Goal: Transaction & Acquisition: Purchase product/service

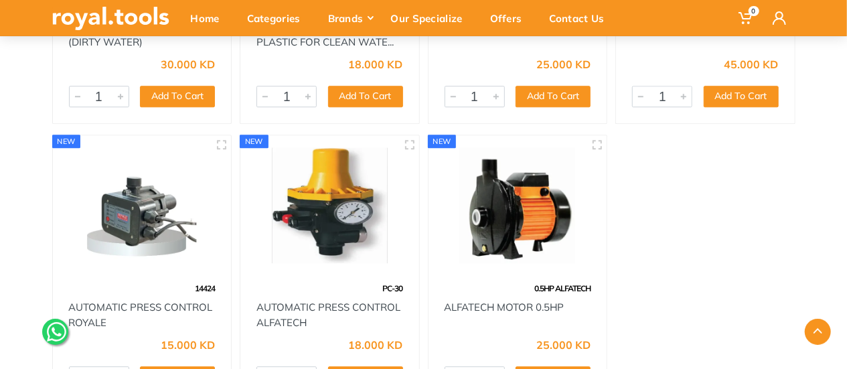
scroll to position [1802, 0]
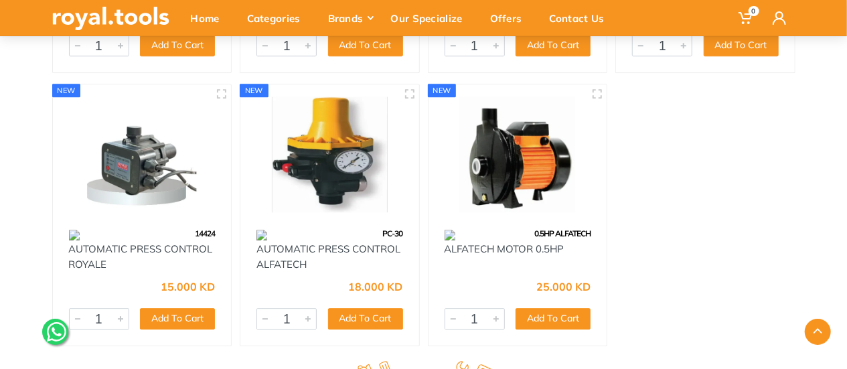
click at [309, 175] on img at bounding box center [329, 154] width 155 height 116
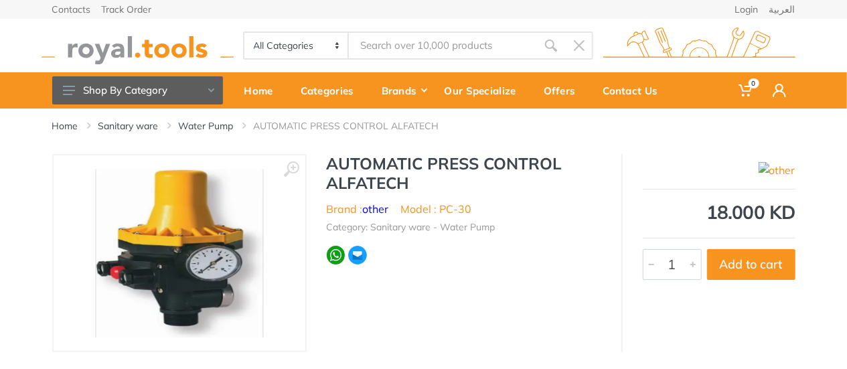
click at [170, 260] on img at bounding box center [179, 253] width 169 height 169
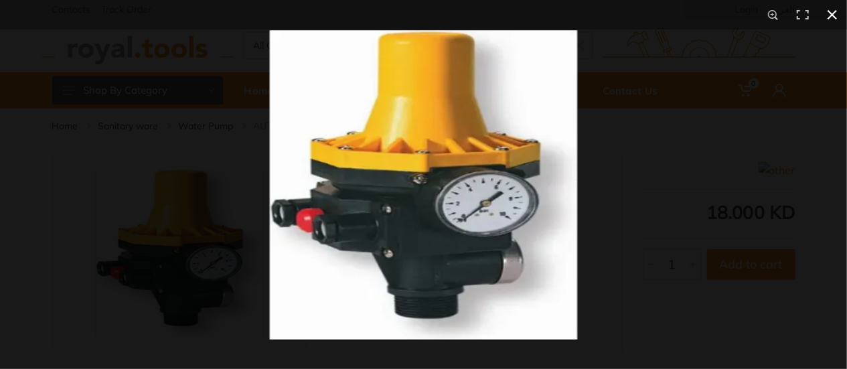
click at [650, 211] on div at bounding box center [691, 213] width 847 height 369
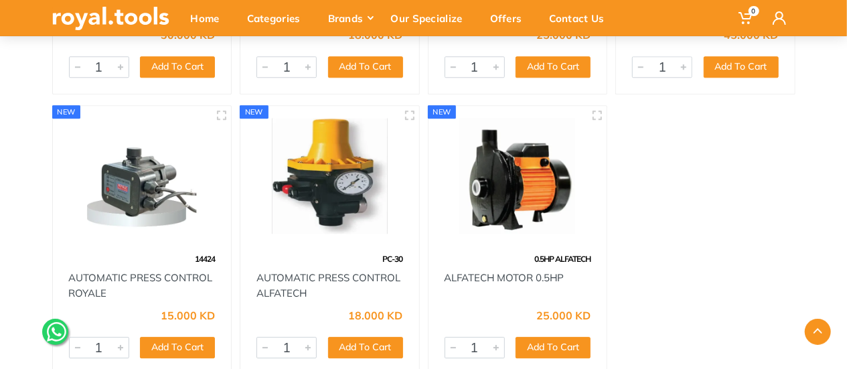
scroll to position [1869, 0]
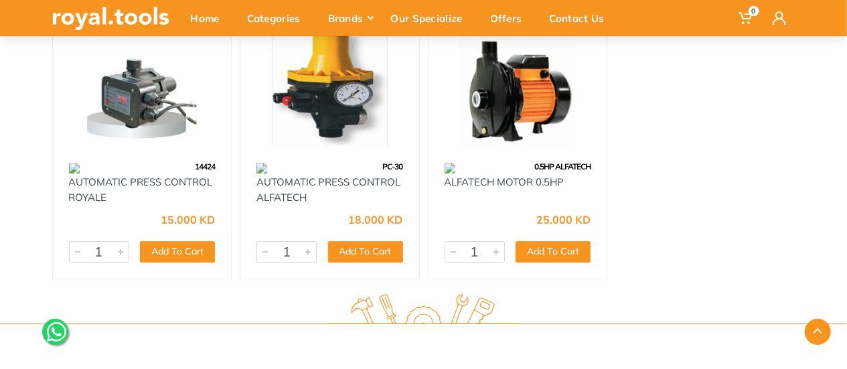
click at [499, 89] on img at bounding box center [518, 87] width 155 height 116
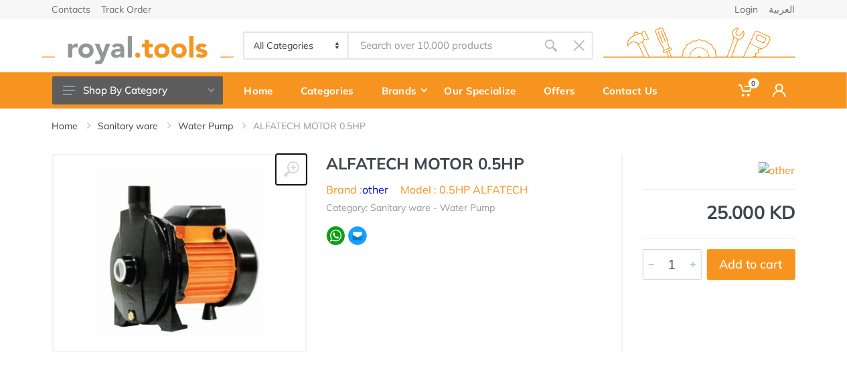
click at [296, 169] on icon at bounding box center [291, 169] width 16 height 16
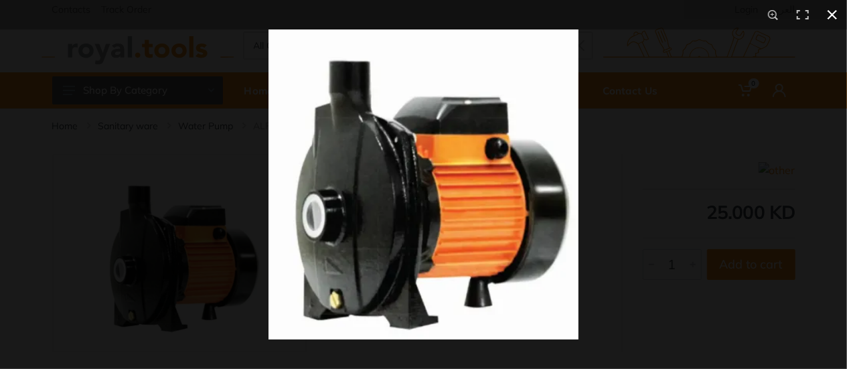
click at [608, 161] on div at bounding box center [691, 213] width 847 height 369
